Goal: Find contact information: Find contact information

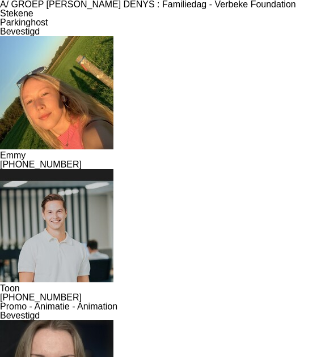
scroll to position [152, 0]
drag, startPoint x: 59, startPoint y: 97, endPoint x: 13, endPoint y: 99, distance: 46.5
click at [13, 99] on app-share-pages-crew-card "Emmy [PHONE_NUMBER]" at bounding box center [160, 102] width 321 height 133
copy span "[PHONE_NUMBER]"
drag, startPoint x: 54, startPoint y: 257, endPoint x: 3, endPoint y: 255, distance: 51.6
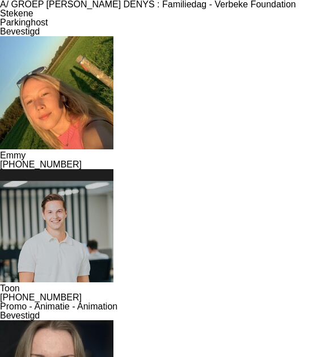
copy span "[PHONE_NUMBER]"
click at [261, 293] on div "[PHONE_NUMBER]" at bounding box center [160, 297] width 321 height 9
drag, startPoint x: 63, startPoint y: 258, endPoint x: 4, endPoint y: 251, distance: 59.9
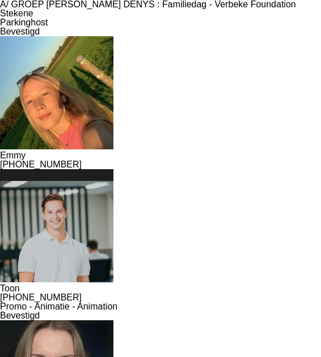
copy span "[PHONE_NUMBER]"
drag, startPoint x: 58, startPoint y: 253, endPoint x: 0, endPoint y: 254, distance: 57.8
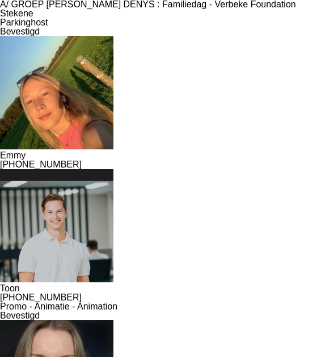
drag, startPoint x: 10, startPoint y: 254, endPoint x: 51, endPoint y: 253, distance: 40.8
copy span "[PHONE_NUMBER]"
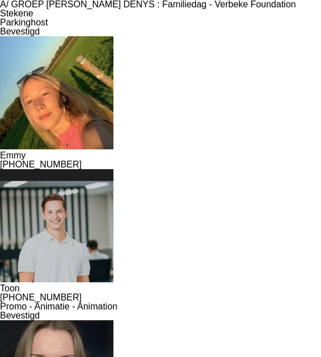
drag, startPoint x: 58, startPoint y: 252, endPoint x: 10, endPoint y: 252, distance: 48.2
copy span "[PHONE_NUMBER]"
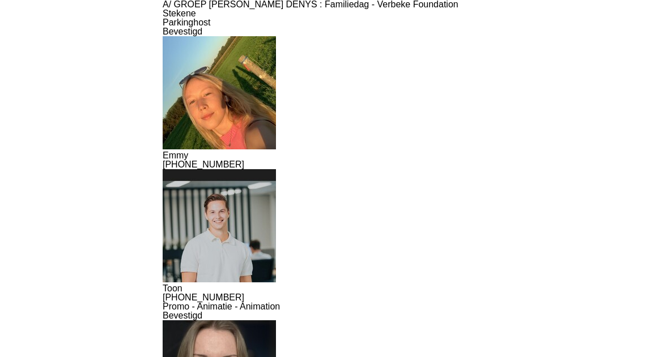
scroll to position [118, 0]
